Goal: Information Seeking & Learning: Learn about a topic

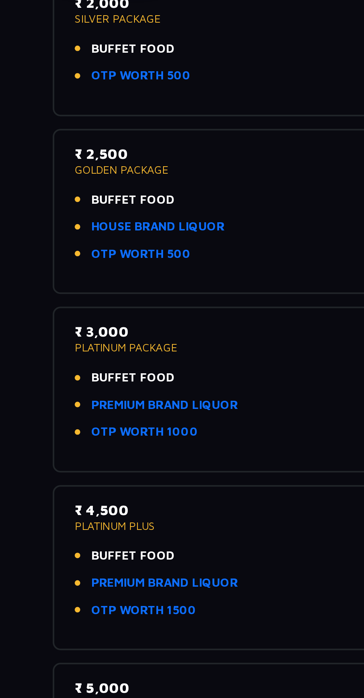
scroll to position [40, 0]
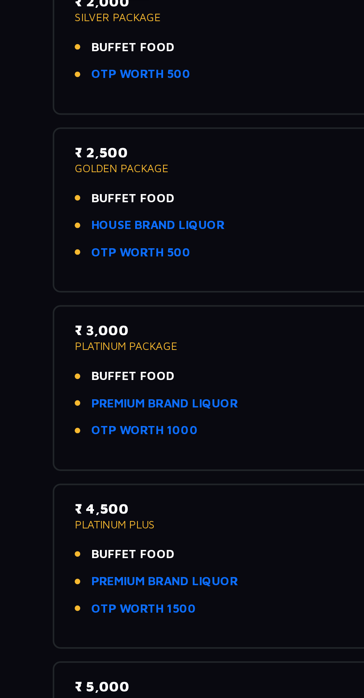
click at [118, 316] on link "PREMIUM BRAND LIQUOR" at bounding box center [105, 316] width 69 height 9
click at [121, 317] on link "PREMIUM BRAND LIQUOR" at bounding box center [105, 316] width 69 height 9
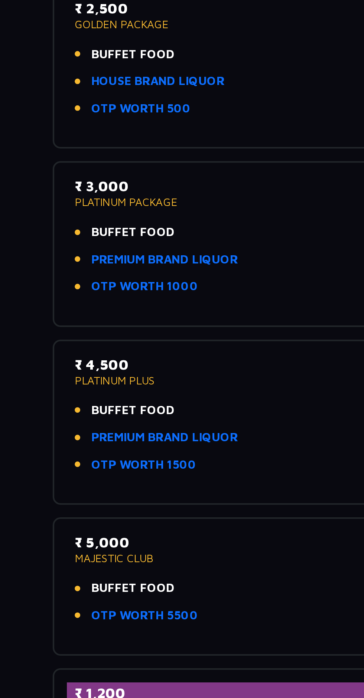
click at [94, 402] on link "PREMIUM BRAND LIQUOR" at bounding box center [105, 400] width 69 height 9
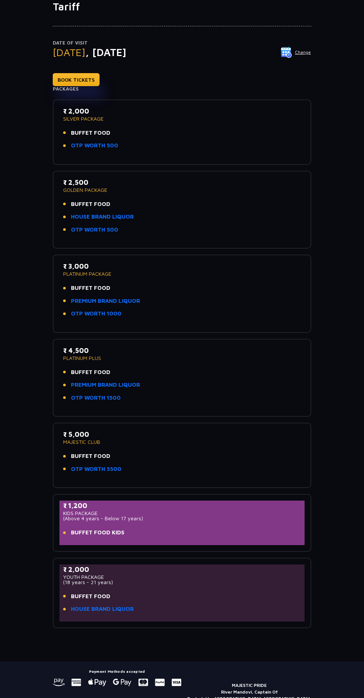
scroll to position [56, 0]
